Goal: Transaction & Acquisition: Book appointment/travel/reservation

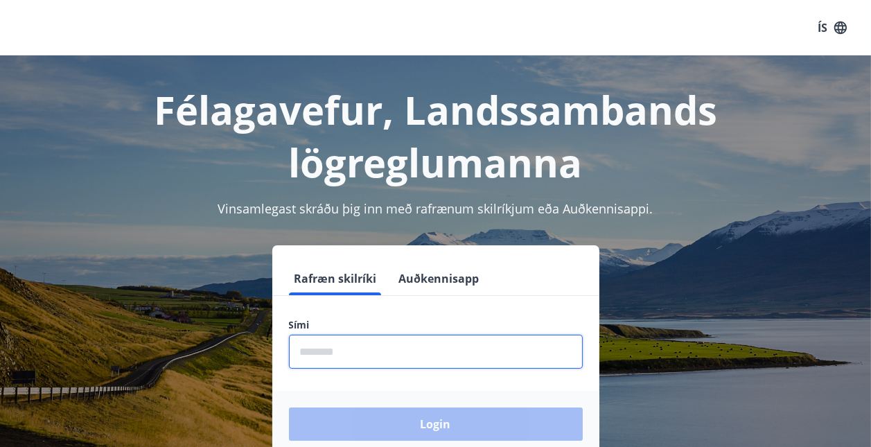
click at [328, 353] on input "phone" at bounding box center [436, 352] width 294 height 34
type input "********"
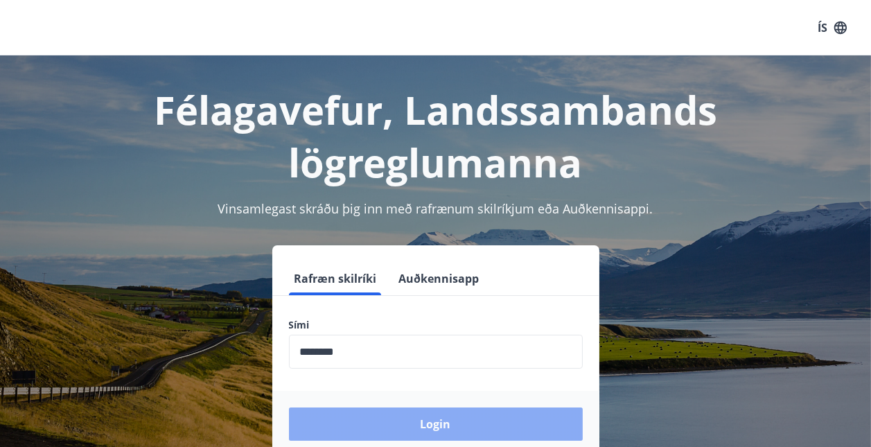
click at [435, 427] on button "Login" at bounding box center [436, 423] width 294 height 33
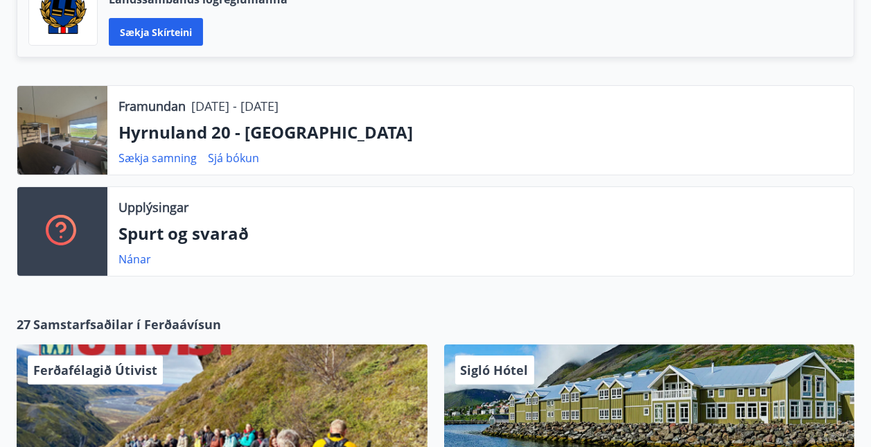
scroll to position [391, 0]
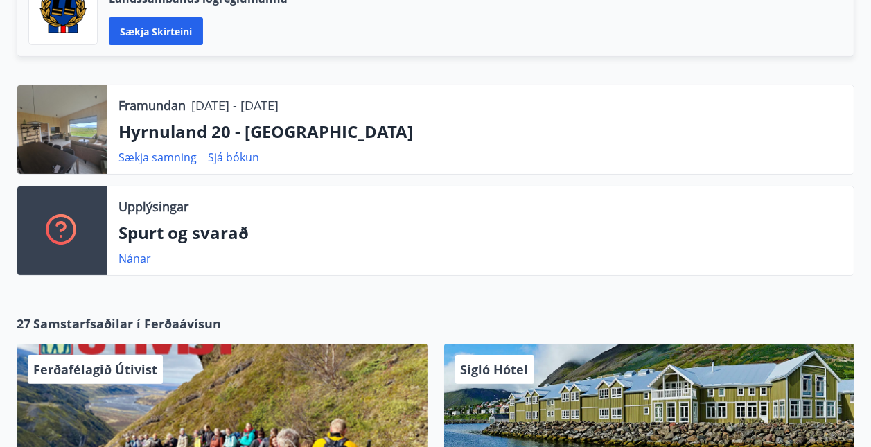
click at [85, 139] on div at bounding box center [62, 129] width 90 height 89
click at [184, 157] on link "Sækja samning" at bounding box center [157, 157] width 78 height 15
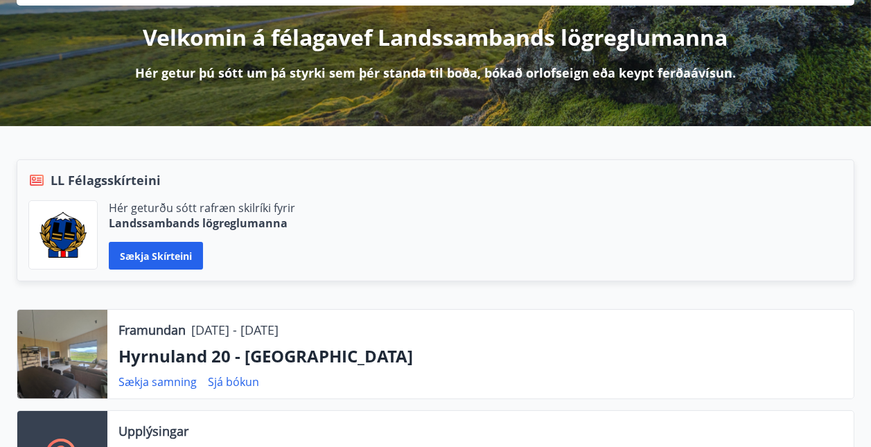
scroll to position [0, 0]
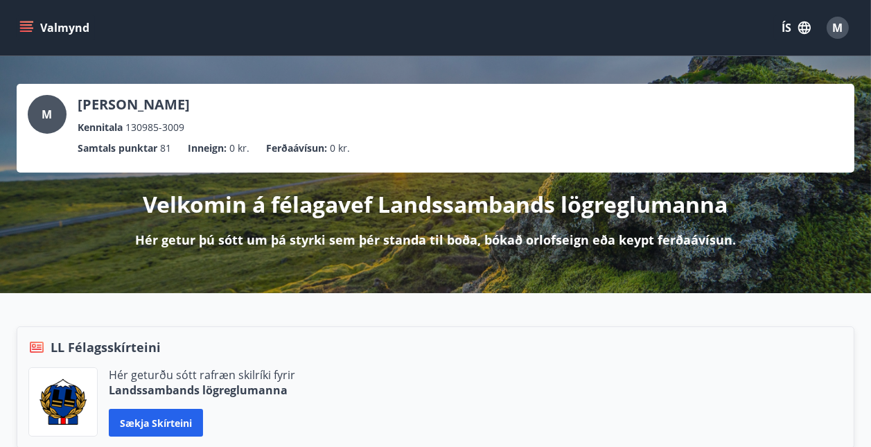
click at [31, 22] on icon "menu" at bounding box center [27, 21] width 15 height 1
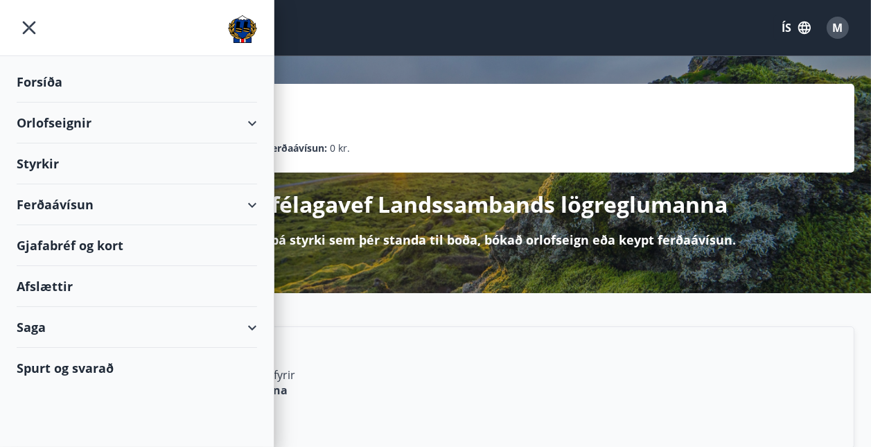
click at [59, 125] on div "Orlofseignir" at bounding box center [137, 123] width 240 height 41
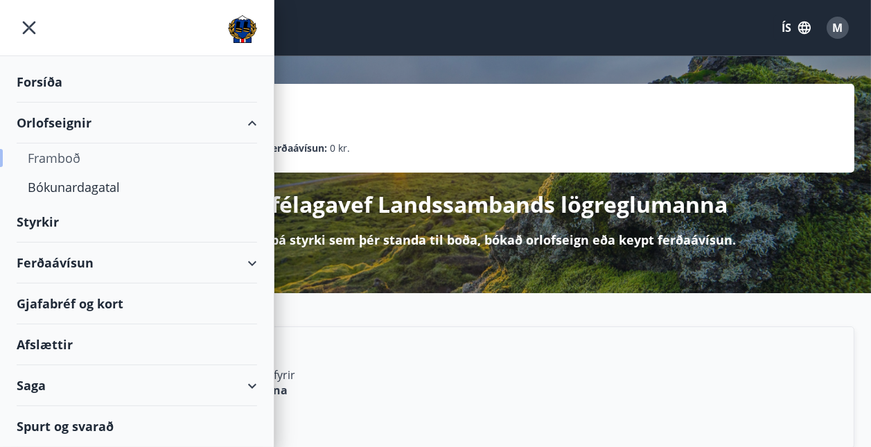
click at [57, 152] on div "Framboð" at bounding box center [137, 157] width 218 height 29
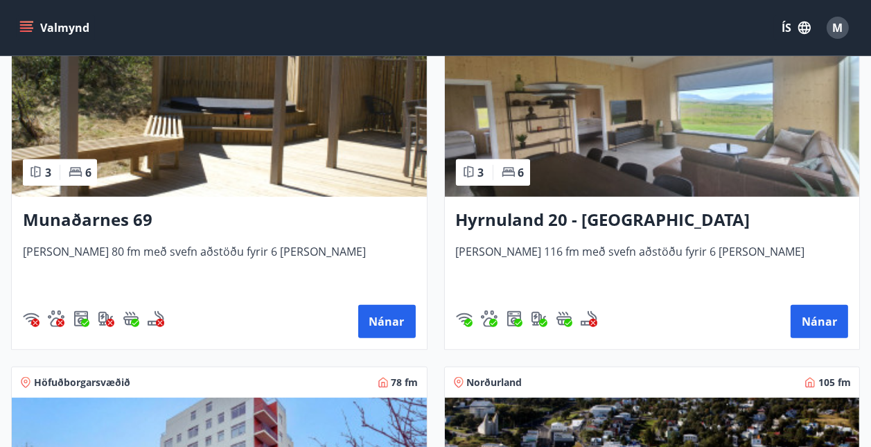
scroll to position [1068, 0]
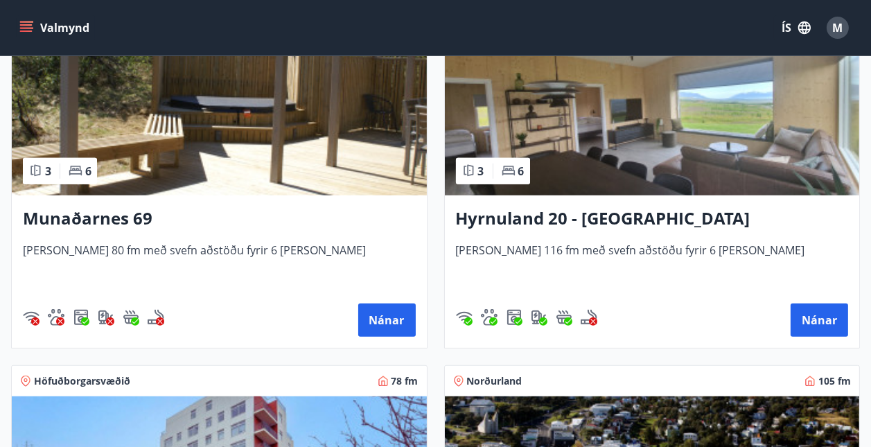
click at [558, 215] on h3 "Hyrnuland 20 - [GEOGRAPHIC_DATA]" at bounding box center [652, 218] width 393 height 25
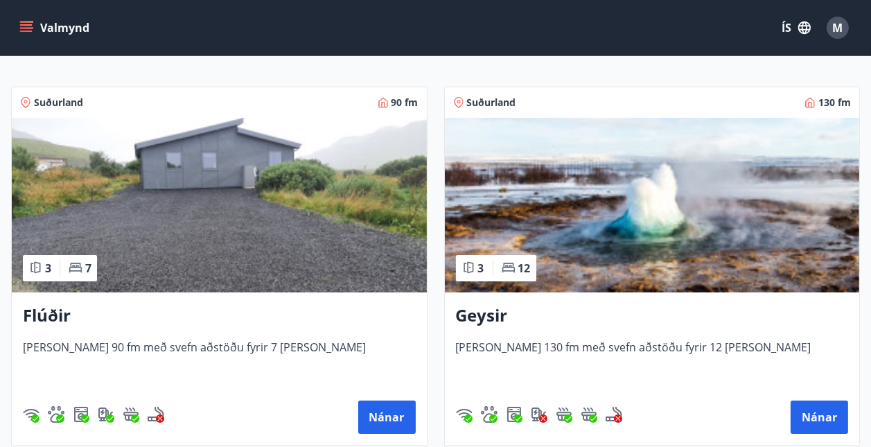
scroll to position [220, 0]
click at [536, 350] on span "[PERSON_NAME] 130 fm með svefn aðstöðu fyrir 12 [PERSON_NAME]" at bounding box center [652, 363] width 393 height 46
